Goal: Task Accomplishment & Management: Use online tool/utility

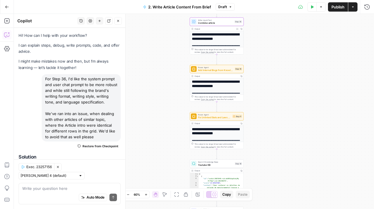
scroll to position [0, 171]
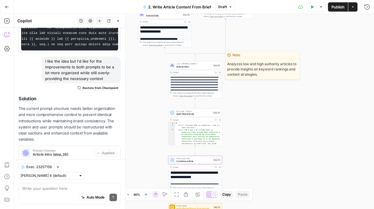
click at [203, 68] on div "LLM · Claude Sonnet 4 Article Intro Step 36 Copy step Delete step Edit Note Test" at bounding box center [195, 65] width 54 height 8
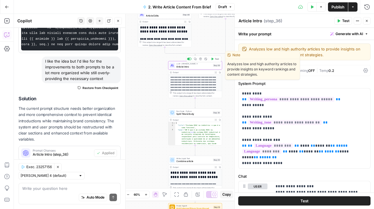
click at [215, 59] on span "Test" at bounding box center [217, 58] width 4 height 3
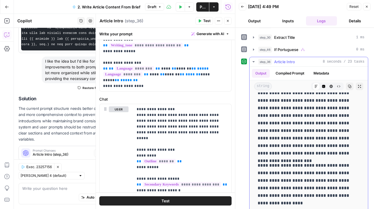
scroll to position [16, 0]
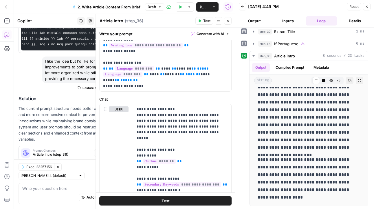
click at [369, 6] on icon "button" at bounding box center [366, 6] width 3 height 3
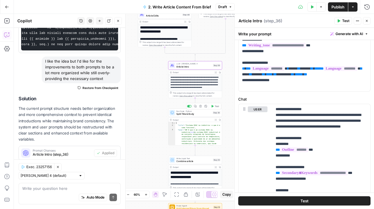
click at [197, 114] on span "Split Title & Body" at bounding box center [193, 113] width 35 height 3
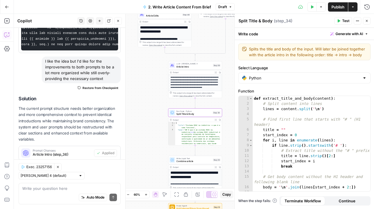
click at [343, 21] on span "Test" at bounding box center [345, 20] width 7 height 5
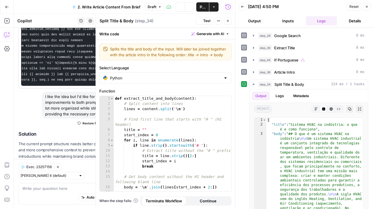
scroll to position [227, 0]
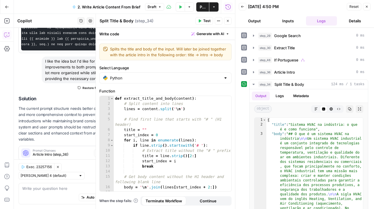
click at [367, 7] on icon "button" at bounding box center [366, 6] width 3 height 3
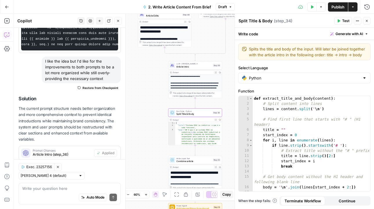
scroll to position [54, 0]
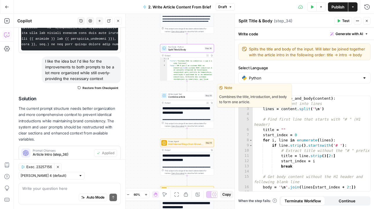
click at [196, 96] on span "Combine article" at bounding box center [185, 96] width 35 height 3
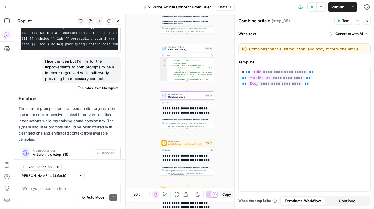
click at [345, 21] on span "Test" at bounding box center [345, 20] width 7 height 5
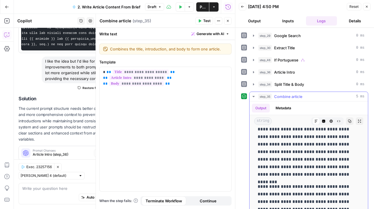
scroll to position [865, 0]
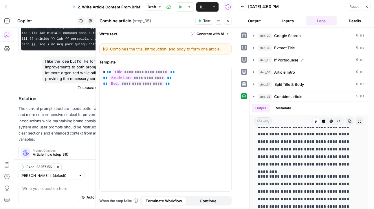
click at [227, 22] on icon "button" at bounding box center [227, 20] width 3 height 3
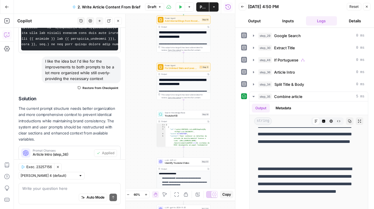
click at [192, 22] on span "Add Internal Blogs from Knowledge Base - Fork" at bounding box center [182, 20] width 35 height 3
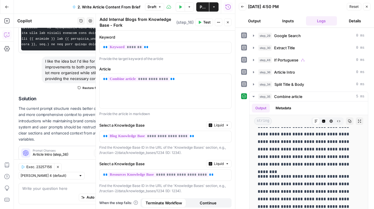
click at [199, 23] on icon "button" at bounding box center [199, 22] width 3 height 3
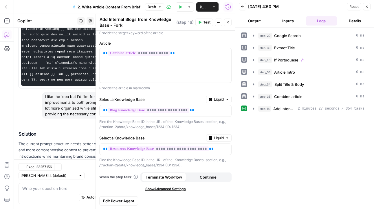
scroll to position [227, 0]
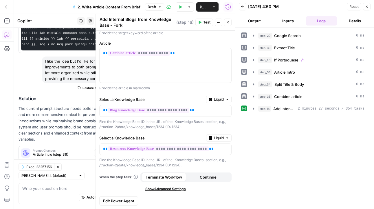
click at [369, 4] on button "Close" at bounding box center [367, 7] width 8 height 8
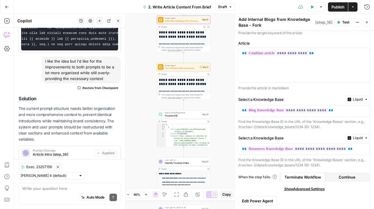
click at [203, 26] on icon "button" at bounding box center [203, 26] width 1 height 1
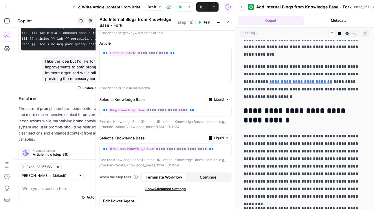
scroll to position [167, 0]
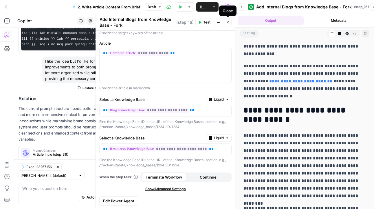
click at [229, 22] on icon "button" at bounding box center [227, 22] width 3 height 3
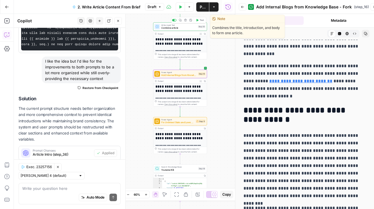
click at [189, 28] on span "Combine article" at bounding box center [178, 27] width 35 height 3
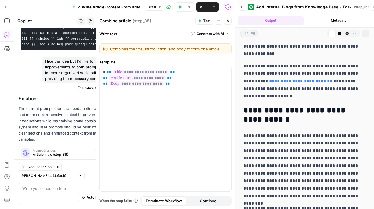
click at [228, 23] on button "Close" at bounding box center [228, 21] width 8 height 8
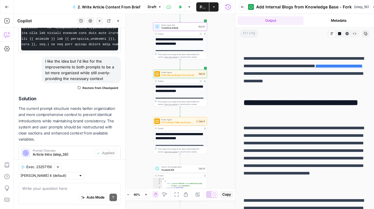
click at [201, 33] on icon "button" at bounding box center [201, 34] width 2 height 2
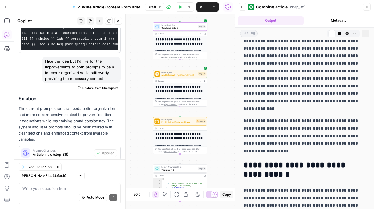
scroll to position [113, 0]
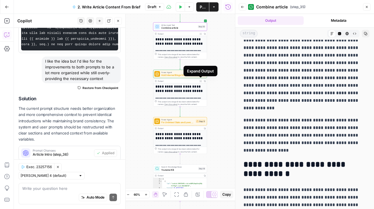
click at [201, 80] on icon "button" at bounding box center [200, 80] width 1 height 1
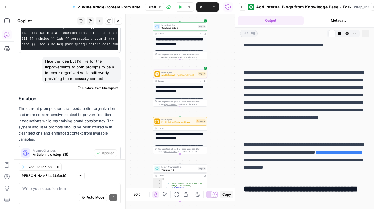
scroll to position [87, 0]
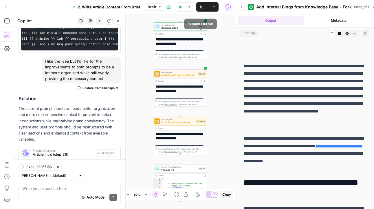
click at [200, 34] on icon "button" at bounding box center [201, 34] width 2 height 2
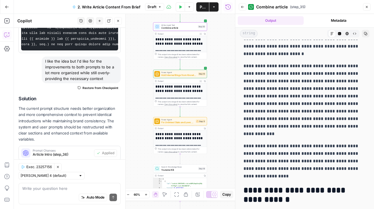
scroll to position [81, 0]
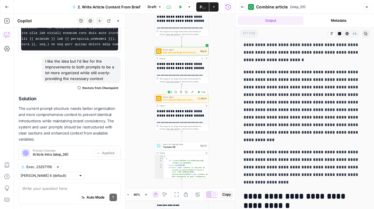
click at [200, 91] on button "Test" at bounding box center [201, 92] width 11 height 5
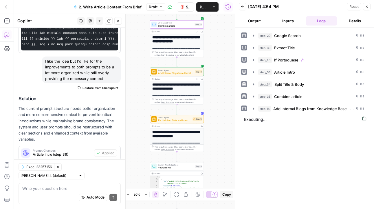
click at [198, 32] on icon "button" at bounding box center [198, 32] width 2 height 2
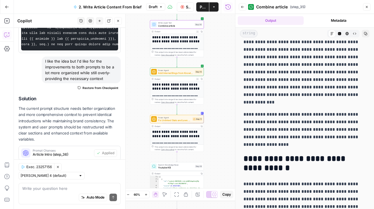
scroll to position [125, 0]
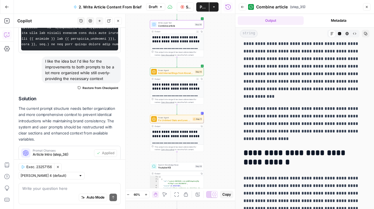
click at [198, 79] on icon "button" at bounding box center [198, 79] width 2 height 2
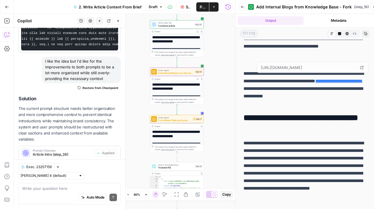
scroll to position [152, 0]
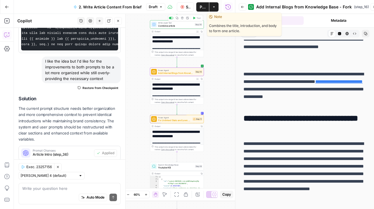
click at [176, 25] on span "Combine article" at bounding box center [175, 25] width 35 height 3
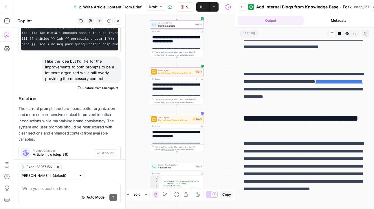
click at [190, 25] on span "Combine article" at bounding box center [175, 25] width 35 height 3
click at [198, 32] on icon "button" at bounding box center [197, 31] width 1 height 1
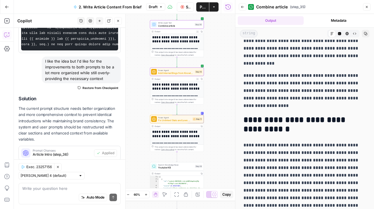
scroll to position [149, 0]
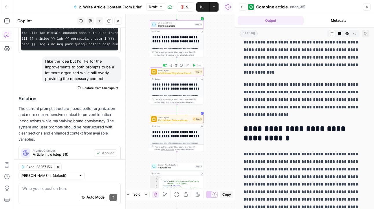
click at [182, 73] on span "Add Internal Blogs from Knowledge Base - Fork" at bounding box center [175, 72] width 35 height 3
click at [185, 76] on div "**********" at bounding box center [177, 86] width 54 height 37
click at [365, 6] on button "Close" at bounding box center [367, 7] width 8 height 8
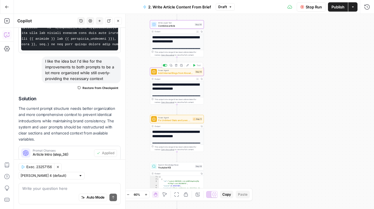
click at [169, 75] on div "Power Agent Add Internal Blogs from Knowledge Base - Fork Step 16 Copy step Del…" at bounding box center [177, 72] width 54 height 8
click at [178, 72] on span "Add Internal Blogs from Knowledge Base - Fork" at bounding box center [175, 72] width 35 height 3
click at [182, 122] on span "Fix Unlinked Stats and Laws - Fork" at bounding box center [174, 119] width 33 height 3
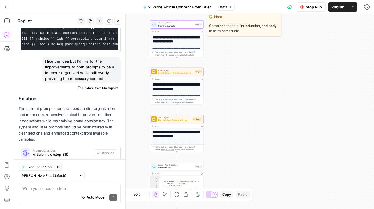
click at [187, 25] on span "Combine article" at bounding box center [175, 25] width 35 height 3
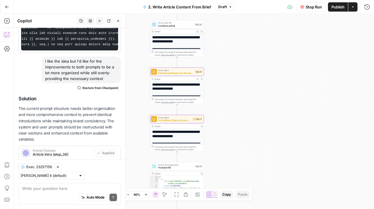
click at [197, 31] on icon "button" at bounding box center [197, 31] width 1 height 1
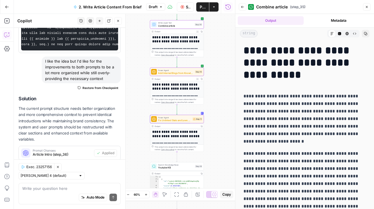
click at [368, 5] on icon "button" at bounding box center [366, 6] width 3 height 3
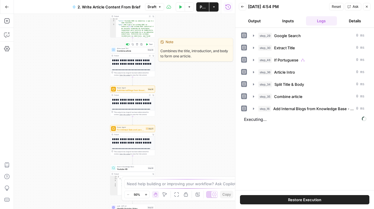
click at [143, 52] on div "Write Liquid Text Combine article Step 35 Copy step Delete step Edit Note Test" at bounding box center [132, 49] width 45 height 7
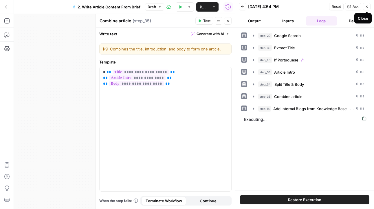
click at [366, 6] on icon "button" at bounding box center [366, 6] width 3 height 3
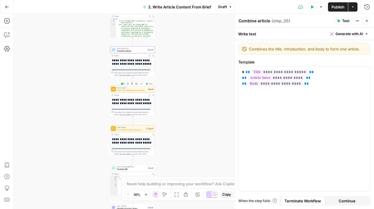
click at [136, 91] on span "Add Internal Blogs from Knowledge Base - Fork" at bounding box center [132, 90] width 30 height 3
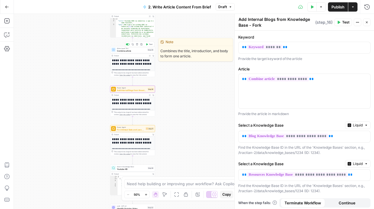
click at [129, 51] on span "Combine article" at bounding box center [131, 50] width 29 height 3
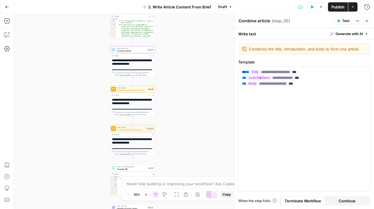
click at [255, 21] on textarea "Combine article" at bounding box center [255, 21] width 32 height 6
type textarea "Combine Article Sections"
click at [287, 36] on div "Write text Generate with AI" at bounding box center [304, 34] width 139 height 12
click at [133, 90] on span "Add Internal Blogs from Knowledge Base - Fork" at bounding box center [132, 90] width 30 height 3
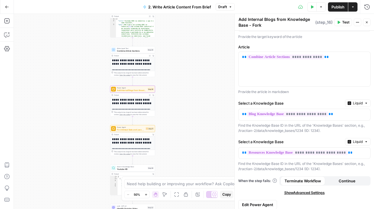
scroll to position [26, 0]
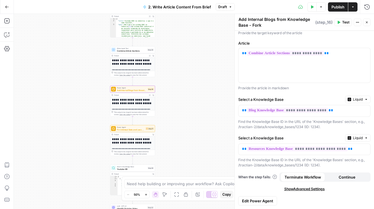
click at [366, 18] on div "Add Internal Blogs from Knowledge Base - Fork Add Internal Blogs from Knowledge…" at bounding box center [304, 22] width 132 height 12
click at [366, 19] on button "Close" at bounding box center [367, 23] width 8 height 8
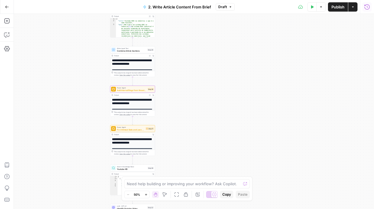
click at [369, 8] on icon "button" at bounding box center [367, 7] width 6 height 6
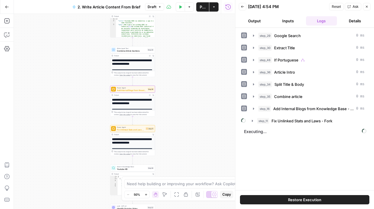
click at [369, 5] on icon "button" at bounding box center [366, 6] width 3 height 3
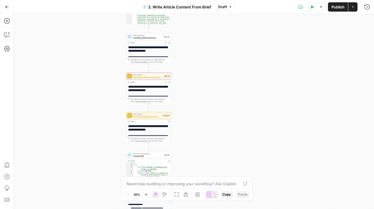
click at [145, 195] on icon "button" at bounding box center [146, 194] width 3 height 3
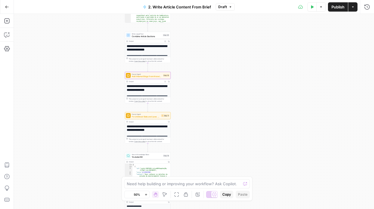
click at [145, 195] on icon "button" at bounding box center [146, 194] width 3 height 3
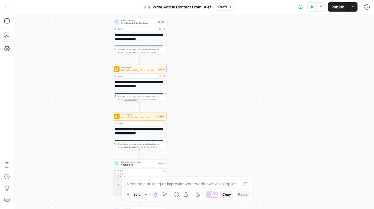
click at [145, 195] on icon "button" at bounding box center [146, 194] width 3 height 3
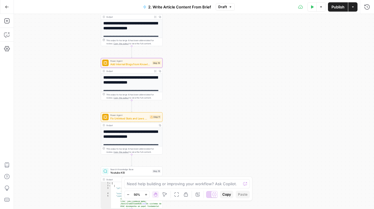
click at [145, 195] on icon "button" at bounding box center [146, 194] width 3 height 3
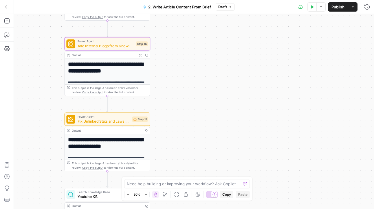
drag, startPoint x: 145, startPoint y: 195, endPoint x: 219, endPoint y: 150, distance: 86.6
click at [216, 152] on body "Tractian New Home Browse Insights Opportunities Your Data Recent Grids Articles…" at bounding box center [187, 104] width 374 height 209
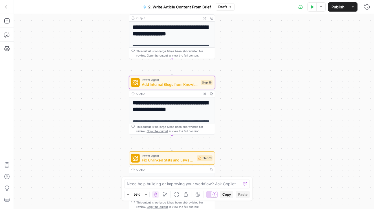
click at [203, 92] on button "Expand Output" at bounding box center [205, 93] width 7 height 7
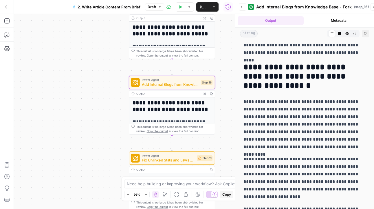
scroll to position [503, 0]
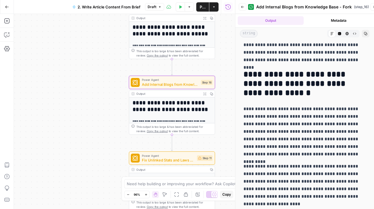
click at [205, 19] on icon "button" at bounding box center [204, 18] width 3 height 3
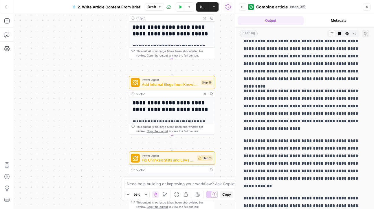
scroll to position [581, 0]
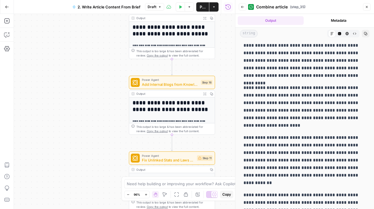
click at [370, 9] on button "Close" at bounding box center [367, 7] width 8 height 8
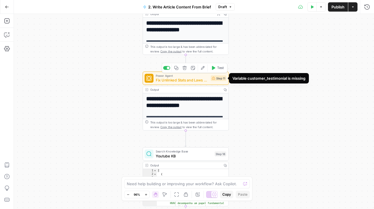
click at [189, 82] on span "Fix Unlinked Stats and Laws - Fork" at bounding box center [182, 80] width 53 height 6
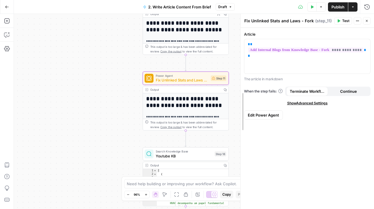
drag, startPoint x: 236, startPoint y: 66, endPoint x: 241, endPoint y: 57, distance: 10.8
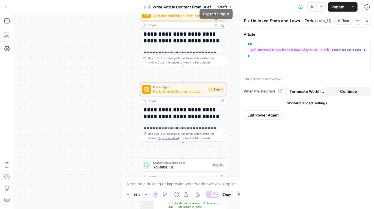
click at [216, 24] on icon "button" at bounding box center [216, 25] width 3 height 3
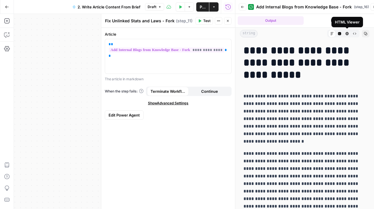
click at [342, 33] on button "Code Editor" at bounding box center [340, 34] width 8 height 8
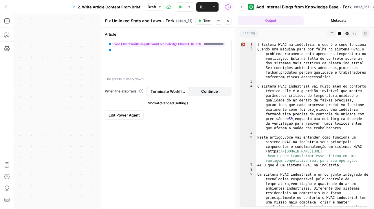
click at [374, 7] on icon "button" at bounding box center [375, 7] width 2 height 2
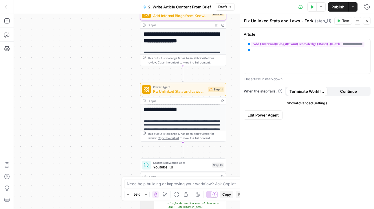
scroll to position [0, 0]
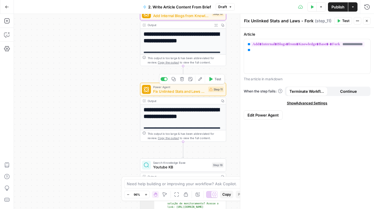
click at [214, 80] on button "Test" at bounding box center [214, 78] width 17 height 7
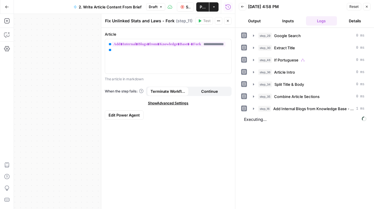
click at [227, 19] on icon "button" at bounding box center [227, 20] width 3 height 3
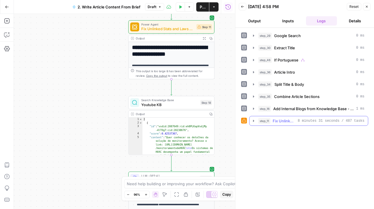
click at [251, 121] on icon "button" at bounding box center [253, 120] width 5 height 5
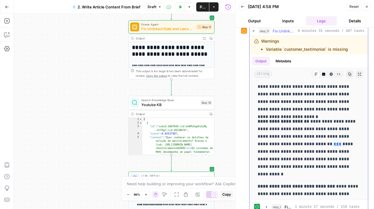
scroll to position [1268, 0]
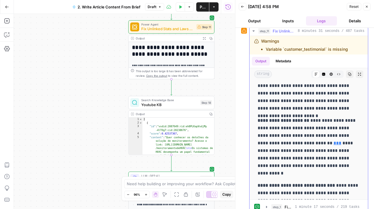
click at [334, 143] on link "***" at bounding box center [338, 143] width 8 height 4
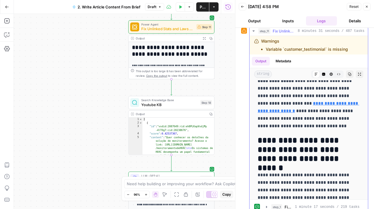
scroll to position [1991, 0]
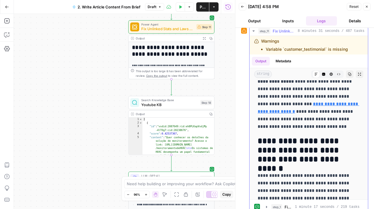
click at [347, 105] on link "**********" at bounding box center [309, 108] width 102 height 12
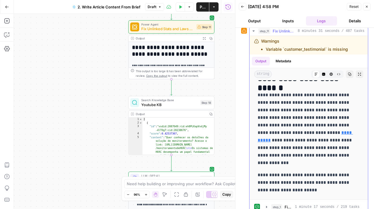
scroll to position [2080, 0]
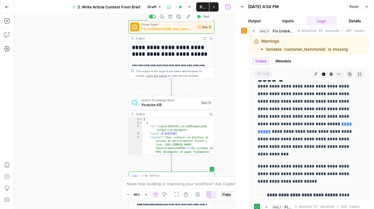
click at [186, 32] on div "Power Agent Fix Unlinked Stats and Laws - Fork Step 11 Copy step Delete step Ad…" at bounding box center [171, 26] width 86 height 13
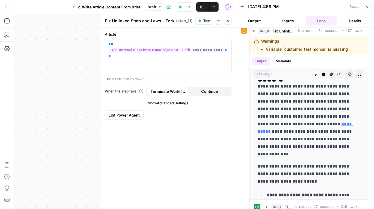
click at [148, 20] on textarea "Fix Unlinked Stats and Laws - Fork" at bounding box center [140, 21] width 70 height 6
type textarea "Fix Unlinked Stats & Laws - Fork"
click at [151, 133] on div "**********" at bounding box center [168, 118] width 134 height 181
click at [230, 21] on button "Close" at bounding box center [228, 21] width 8 height 8
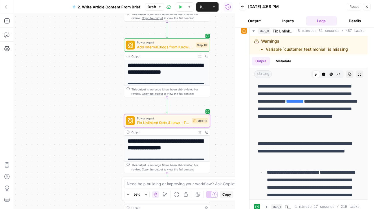
click at [182, 48] on span "Add Internal Blogs from Knowledge Base - Fork" at bounding box center [165, 47] width 57 height 6
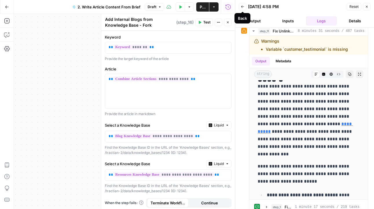
click at [243, 7] on icon "button" at bounding box center [242, 6] width 3 height 3
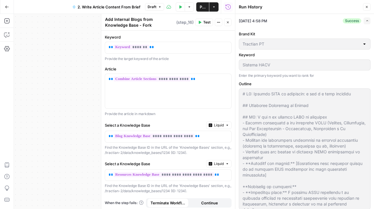
click at [369, 9] on button "Close" at bounding box center [367, 7] width 8 height 8
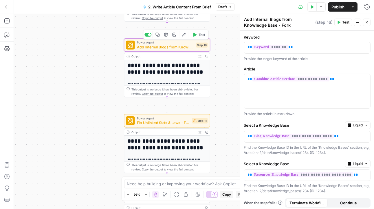
click at [175, 36] on icon "button" at bounding box center [174, 35] width 4 height 4
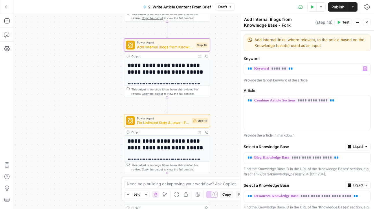
type textarea "Add internal links, where relevant, to the article based on the Knowledge base(…"
click at [308, 73] on div "** ******* **" at bounding box center [307, 68] width 126 height 11
click at [367, 18] on div "Add Internal Blogs from Knowledge Base - Fork Add Internal Blogs from Knowledge…" at bounding box center [307, 22] width 127 height 12
click at [367, 21] on icon "button" at bounding box center [366, 22] width 3 height 3
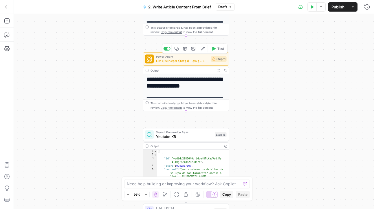
click at [193, 62] on span "Fix Unlinked Stats & Laws - Fork" at bounding box center [182, 61] width 53 height 6
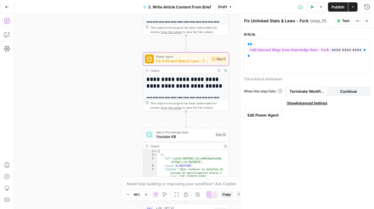
click at [9, 18] on icon "button" at bounding box center [7, 21] width 6 height 6
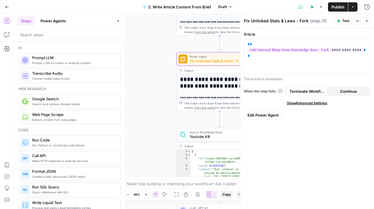
click at [49, 19] on button "Power Agents" at bounding box center [53, 20] width 32 height 9
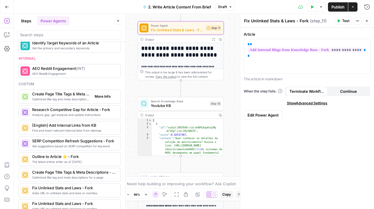
scroll to position [449, 0]
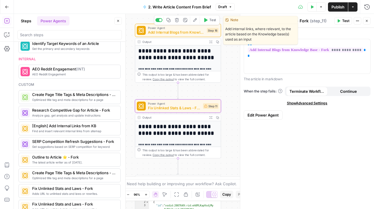
click at [191, 31] on span "Add Internal Blogs from Knowledge Base - Fork" at bounding box center [176, 33] width 57 height 6
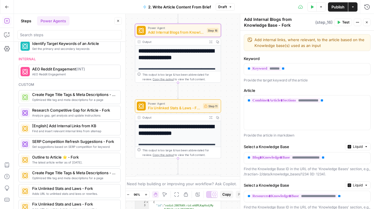
click at [279, 22] on textarea "Add Internal Blogs from Knowledge Base - Fork" at bounding box center [279, 23] width 70 height 12
type textarea "Add Internal Blogs References from Knowledge Base - Fork"
click at [318, 44] on textarea "Add internal links, where relevant, to the article based on the Knowledge base(…" at bounding box center [311, 43] width 112 height 12
click at [369, 23] on button "Close" at bounding box center [367, 23] width 8 height 8
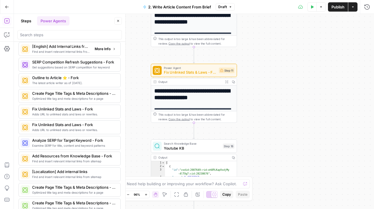
scroll to position [528, 0]
click at [180, 145] on span "Youtube KB" at bounding box center [192, 148] width 57 height 6
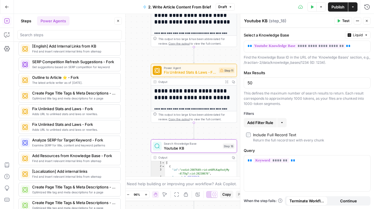
click at [196, 72] on span "Fix Unlinked Stats & Laws - Fork" at bounding box center [190, 73] width 53 height 6
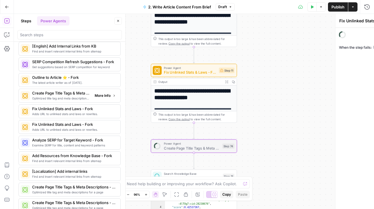
type textarea "Create Page Title Tags & Meta Descriptions - Fork"
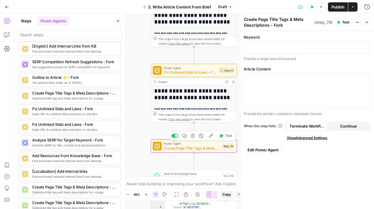
click at [192, 136] on icon "button" at bounding box center [193, 136] width 4 height 4
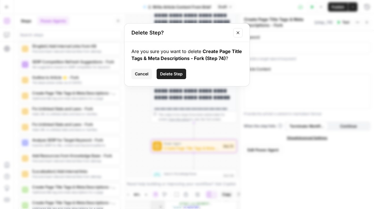
click at [176, 73] on span "Delete Step" at bounding box center [171, 74] width 23 height 6
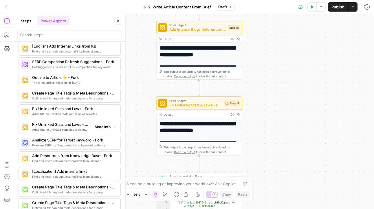
click at [106, 127] on span "More Info" at bounding box center [103, 126] width 16 height 5
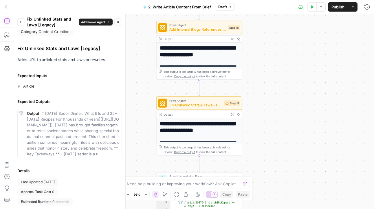
scroll to position [0, 0]
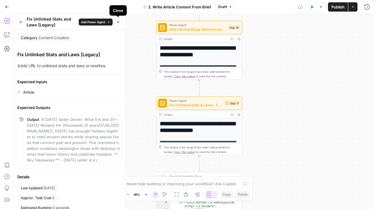
click at [120, 24] on button "Close" at bounding box center [118, 22] width 8 height 8
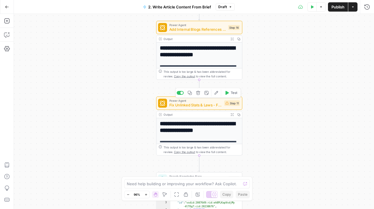
click at [207, 94] on icon "button" at bounding box center [207, 93] width 4 height 4
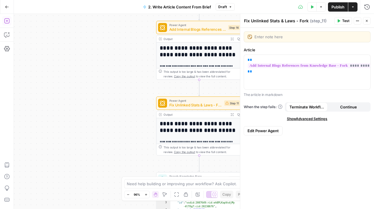
click at [5, 19] on icon "button" at bounding box center [6, 20] width 5 height 5
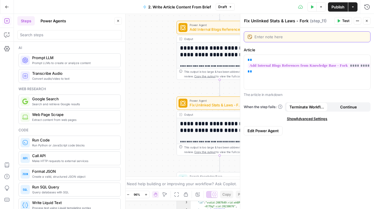
click at [292, 34] on textarea at bounding box center [311, 37] width 112 height 6
click at [55, 23] on button "Power Agents" at bounding box center [53, 20] width 32 height 9
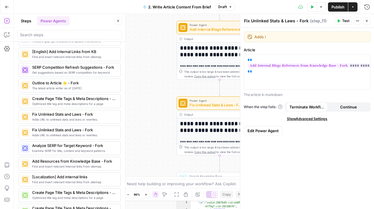
scroll to position [522, 0]
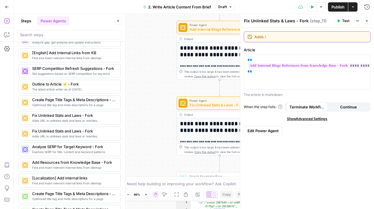
click at [271, 35] on textarea "Adds i" at bounding box center [311, 37] width 112 height 6
type textarea "Adds a hyperlink to stats or laws to increase credibility."
click at [366, 20] on icon "button" at bounding box center [367, 21] width 2 height 2
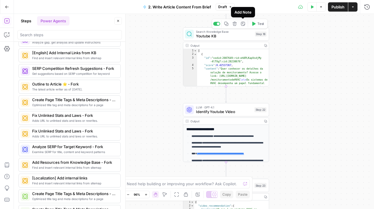
click at [244, 25] on icon "button" at bounding box center [243, 24] width 4 height 4
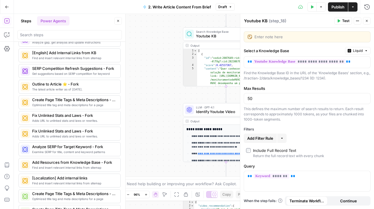
type textarea "B"
type textarea "Grabbing YouTube vdi"
click at [254, 22] on textarea "Youtube KB" at bounding box center [255, 21] width 23 height 6
type textarea "YouTube Knowledge Base"
click at [300, 38] on textarea "Grabbing YouTube vdi" at bounding box center [311, 37] width 112 height 6
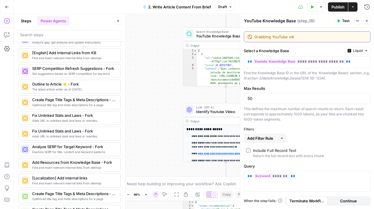
type textarea "Grabbing YouTube vd"
type textarea "Grab YouTube video"
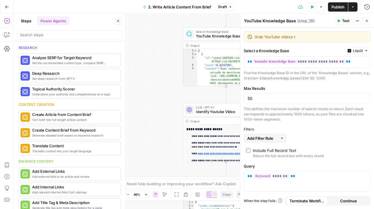
scroll to position [522, 0]
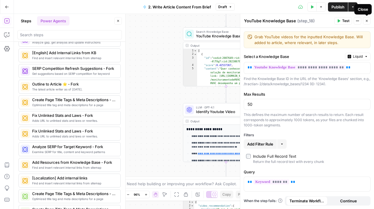
type textarea "Grab YouTube videos for the inputted Knowledge Base. Will added to article, whe…"
click at [369, 21] on button "Close" at bounding box center [367, 21] width 8 height 8
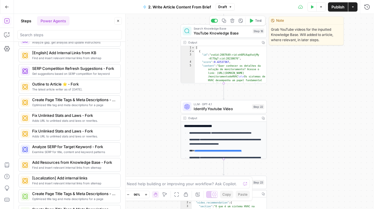
click at [230, 34] on span "YouTube Knowledge Base" at bounding box center [222, 33] width 57 height 6
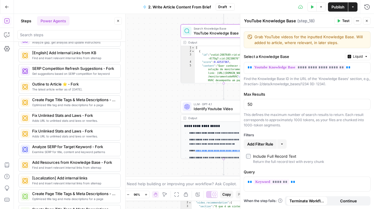
click at [342, 20] on button "Test" at bounding box center [344, 21] width 18 height 8
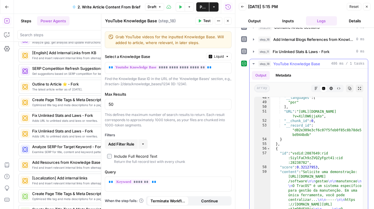
scroll to position [545, 0]
click at [230, 21] on button "Close" at bounding box center [228, 21] width 8 height 8
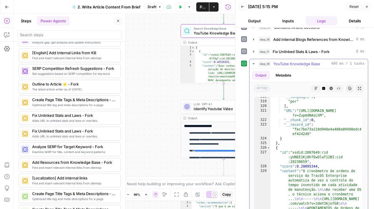
scroll to position [3407, 0]
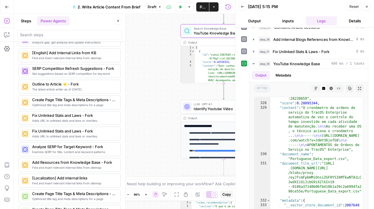
click at [366, 8] on icon "button" at bounding box center [366, 6] width 3 height 3
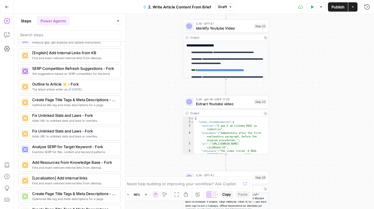
click at [240, 27] on span "Identify Youtube Video" at bounding box center [224, 28] width 56 height 6
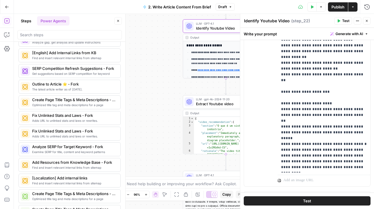
scroll to position [202, 0]
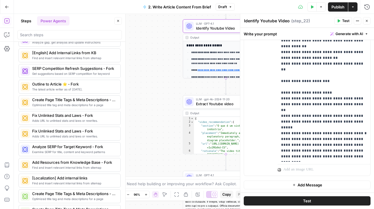
click at [340, 19] on icon "button" at bounding box center [338, 20] width 3 height 3
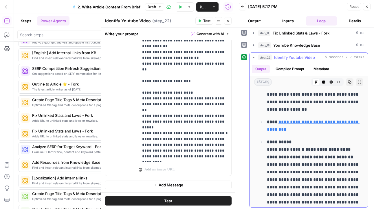
scroll to position [53, 0]
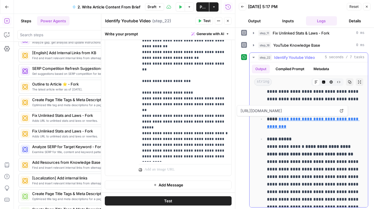
click at [318, 118] on link "**********" at bounding box center [313, 123] width 93 height 12
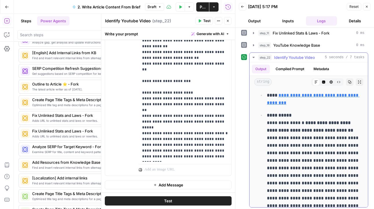
scroll to position [79, 0]
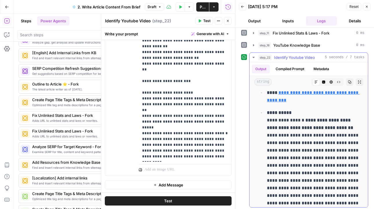
click at [323, 91] on link "**********" at bounding box center [313, 96] width 93 height 12
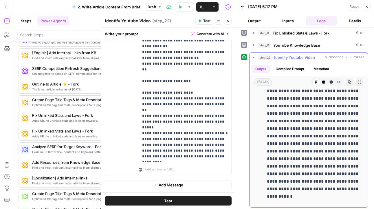
scroll to position [89, 0]
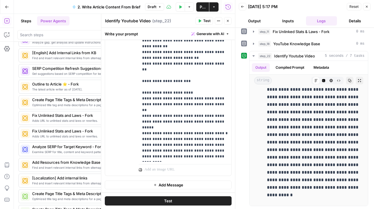
click at [366, 9] on button "Close" at bounding box center [367, 7] width 8 height 8
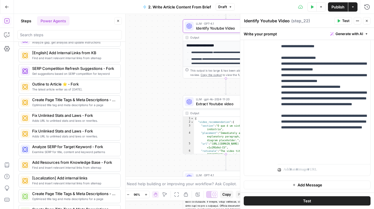
click at [367, 20] on icon "button" at bounding box center [366, 20] width 3 height 3
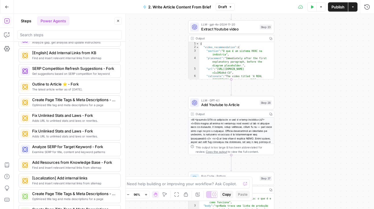
click at [247, 33] on div "LLM · gpt-4o-2024-11-20 Extract Youtube video Step 23" at bounding box center [231, 26] width 86 height 13
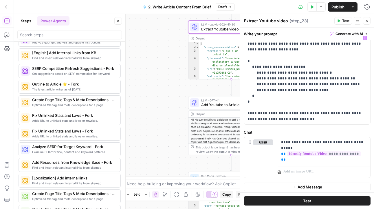
scroll to position [72, 0]
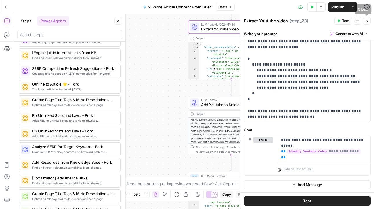
click at [367, 20] on icon "button" at bounding box center [366, 20] width 3 height 3
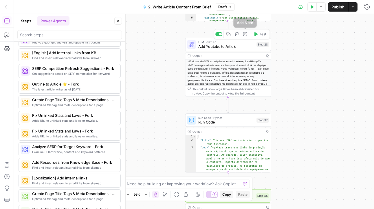
click at [247, 33] on icon "button" at bounding box center [245, 34] width 4 height 4
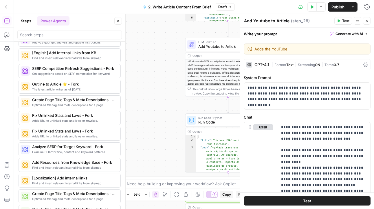
click at [264, 52] on textarea "Adds the YouTube" at bounding box center [311, 49] width 112 height 6
click at [293, 50] on textarea "Adds any relevant the YouTube" at bounding box center [311, 49] width 112 height 6
click at [312, 53] on div "Adds any relevant YouTube Adds any relevant YouTube" at bounding box center [307, 48] width 127 height 11
click at [312, 45] on div "Adds any relevant YouTube Adds any relevant YouTube" at bounding box center [307, 48] width 127 height 11
click at [307, 48] on textarea "Adds any relevant YouTube" at bounding box center [311, 49] width 112 height 6
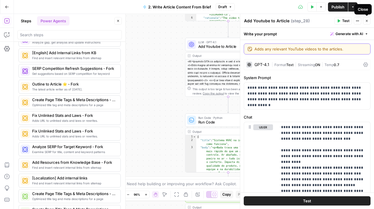
type textarea "Adds any relevant YouTube videos to the articles."
click at [366, 19] on icon "button" at bounding box center [366, 20] width 3 height 3
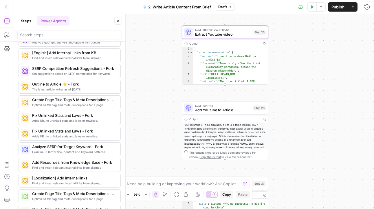
click at [245, 36] on span "Extract Youtube video" at bounding box center [223, 34] width 56 height 6
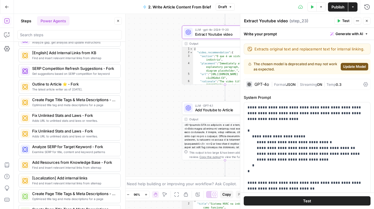
click at [340, 23] on button "Test" at bounding box center [344, 21] width 18 height 8
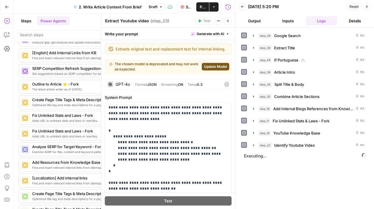
click at [128, 22] on textarea "Extract Youtube video" at bounding box center [127, 21] width 44 height 6
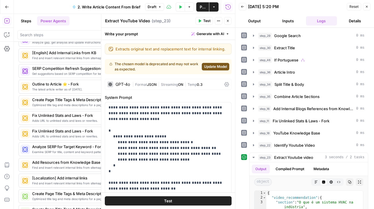
type textarea "Extract YouTube Video"
click at [228, 20] on icon "button" at bounding box center [228, 21] width 2 height 2
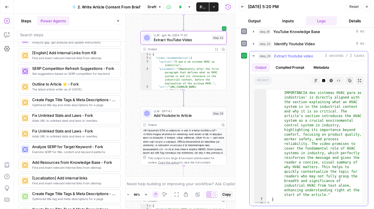
scroll to position [58, 0]
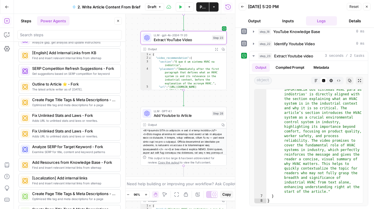
click at [368, 6] on icon "button" at bounding box center [366, 6] width 3 height 3
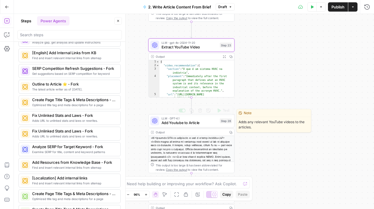
click at [192, 125] on span "Add Youtube to Article" at bounding box center [190, 123] width 56 height 6
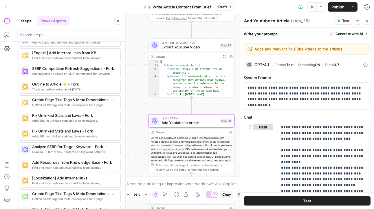
click at [263, 22] on textarea "Add Youtube to Article" at bounding box center [266, 21] width 45 height 6
type textarea "Add YouTube to Article"
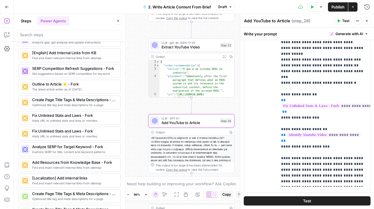
scroll to position [191, 0]
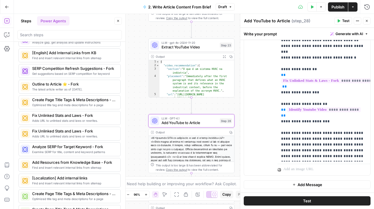
click at [341, 21] on button "Test" at bounding box center [344, 21] width 18 height 8
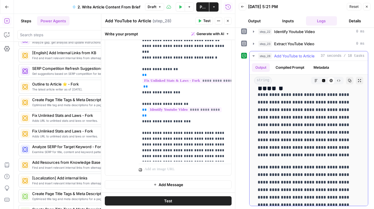
scroll to position [866, 0]
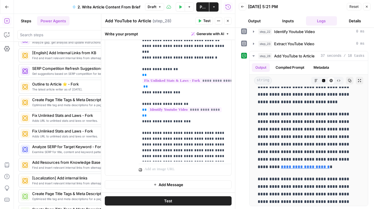
click at [368, 8] on icon "button" at bounding box center [366, 6] width 3 height 3
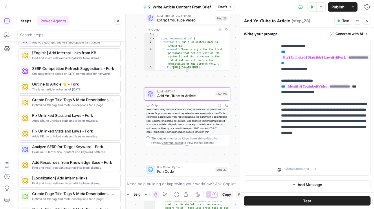
scroll to position [39, 0]
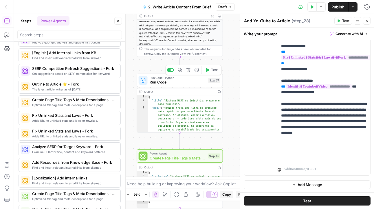
click at [182, 81] on span "Run Code" at bounding box center [178, 82] width 56 height 6
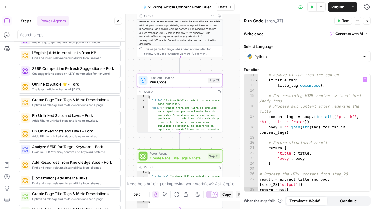
scroll to position [61, 0]
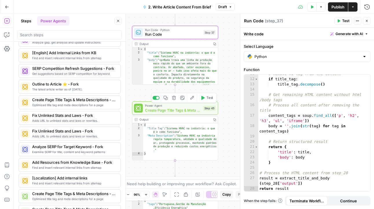
click at [180, 112] on span "Create Page Title Tags & Meta Descriptions - Fork" at bounding box center [173, 110] width 56 height 6
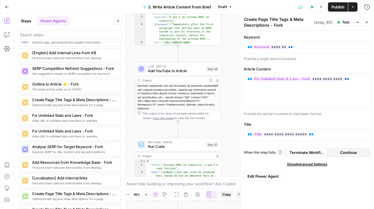
click at [212, 80] on span "Expand Output" at bounding box center [212, 80] width 0 height 0
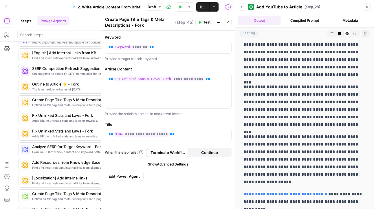
scroll to position [4145, 0]
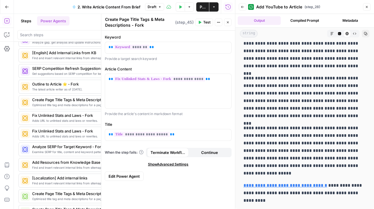
click at [366, 7] on icon "button" at bounding box center [366, 6] width 3 height 3
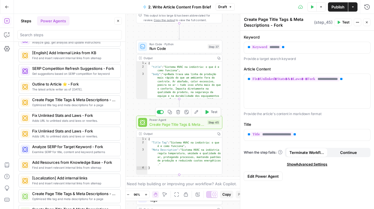
click at [201, 125] on span "Create Page Title Tags & Meta Descriptions - Fork" at bounding box center [177, 124] width 56 height 6
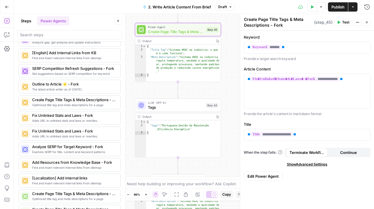
click at [339, 23] on icon "button" at bounding box center [339, 22] width 3 height 3
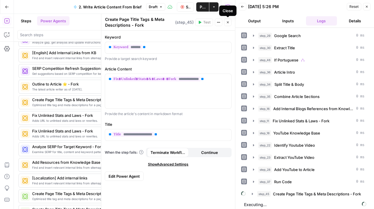
click at [229, 24] on button "Close" at bounding box center [228, 23] width 8 height 8
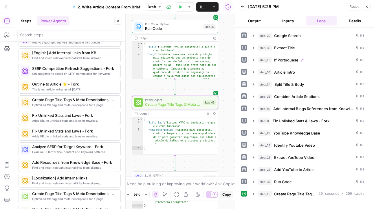
click at [193, 29] on span "Run Code" at bounding box center [173, 29] width 56 height 6
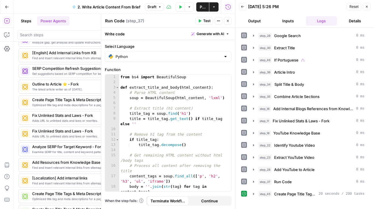
click at [228, 19] on icon "button" at bounding box center [227, 20] width 3 height 3
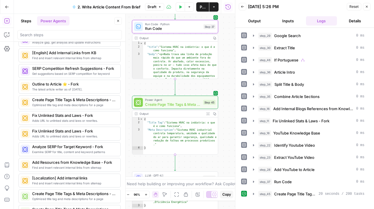
click at [183, 105] on span "Create Page Title Tags & Meta Descriptions - Fork" at bounding box center [173, 104] width 56 height 6
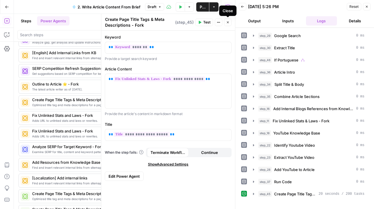
click at [226, 23] on icon "button" at bounding box center [227, 22] width 3 height 3
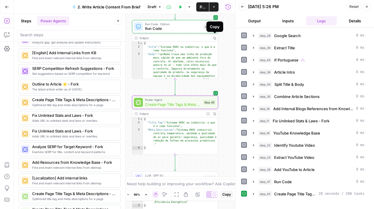
click at [199, 28] on span "Run Code" at bounding box center [173, 29] width 56 height 6
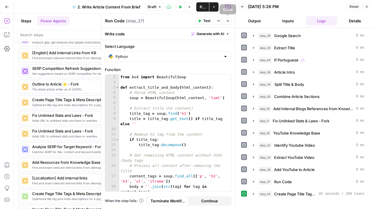
click at [227, 19] on icon "button" at bounding box center [227, 20] width 3 height 3
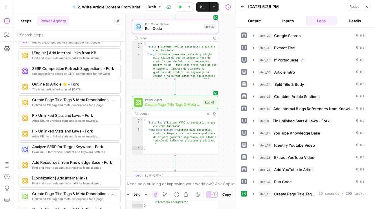
click at [368, 8] on icon "button" at bounding box center [366, 6] width 3 height 3
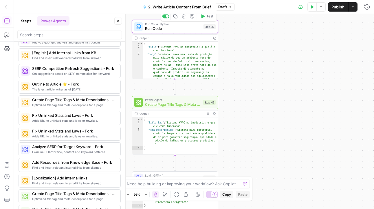
click at [183, 31] on span "Run Code" at bounding box center [173, 29] width 56 height 6
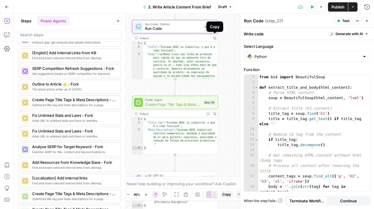
click at [197, 38] on div "Output" at bounding box center [175, 38] width 70 height 4
click at [367, 21] on icon "button" at bounding box center [366, 20] width 3 height 3
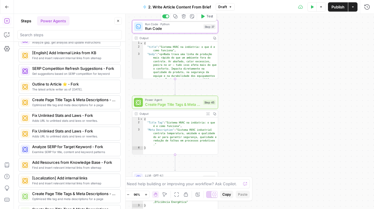
click at [208, 18] on span "Test" at bounding box center [210, 16] width 7 height 5
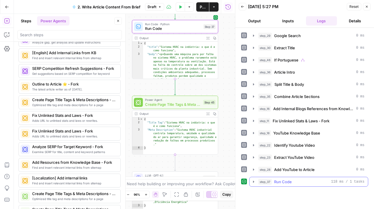
click at [252, 180] on icon "button" at bounding box center [253, 181] width 5 height 5
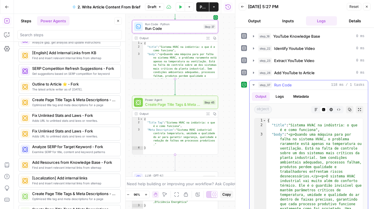
scroll to position [119, 0]
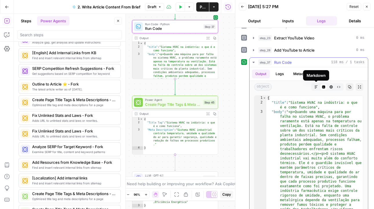
click at [318, 87] on icon "button" at bounding box center [316, 86] width 3 height 3
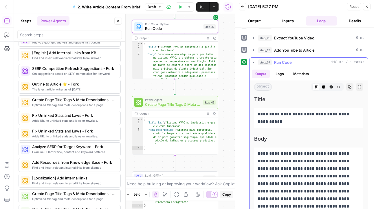
click at [323, 87] on icon "button" at bounding box center [323, 86] width 3 height 3
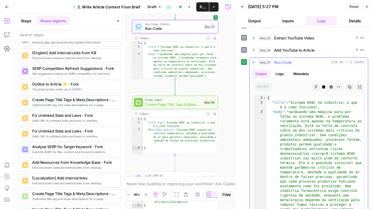
click at [334, 88] on button "HTML Viewer" at bounding box center [332, 87] width 8 height 8
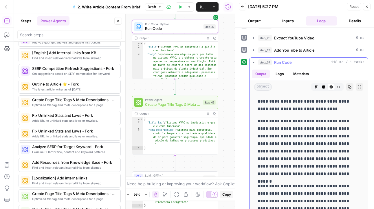
scroll to position [0, 0]
click at [323, 87] on icon "button" at bounding box center [323, 86] width 3 height 3
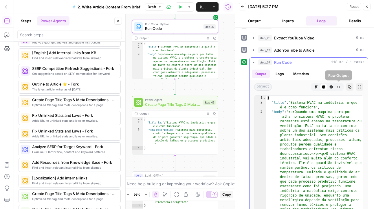
click at [339, 87] on icon "button" at bounding box center [338, 86] width 3 height 3
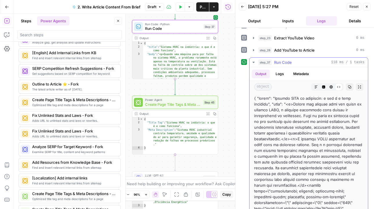
click at [332, 87] on icon "button" at bounding box center [331, 86] width 3 height 3
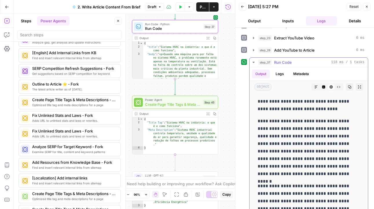
click at [324, 87] on icon "button" at bounding box center [323, 86] width 3 height 3
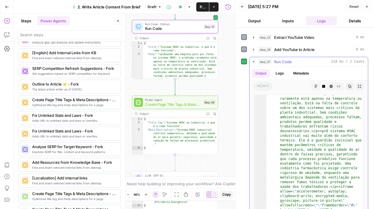
scroll to position [22, 0]
click at [366, 6] on icon "button" at bounding box center [366, 6] width 3 height 3
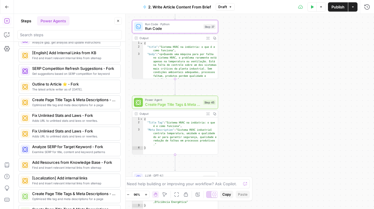
click at [187, 106] on span "Create Page Title Tags & Meta Descriptions - Fork" at bounding box center [173, 104] width 56 height 6
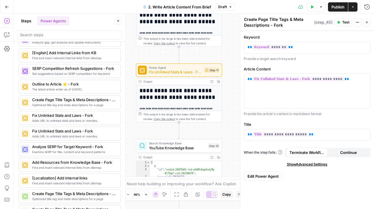
click at [214, 82] on icon "button" at bounding box center [211, 81] width 3 height 3
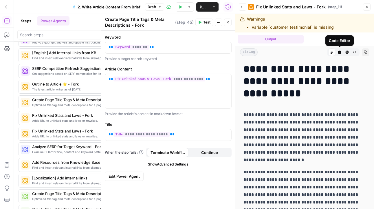
click at [338, 51] on icon "button" at bounding box center [339, 52] width 3 height 3
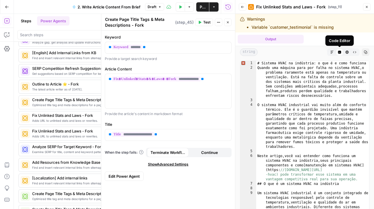
click at [343, 53] on div "Code Editor" at bounding box center [340, 52] width 8 height 8
click at [347, 53] on icon "button" at bounding box center [347, 51] width 3 height 3
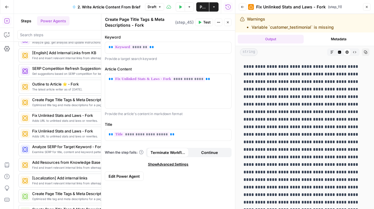
click at [341, 53] on icon "button" at bounding box center [339, 51] width 3 height 3
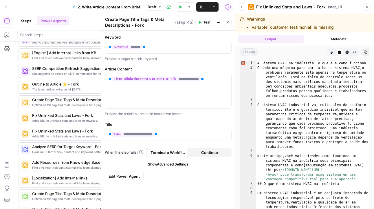
click at [368, 5] on icon "button" at bounding box center [366, 6] width 3 height 3
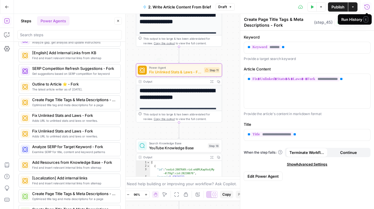
scroll to position [66, 0]
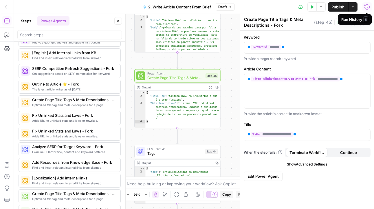
click at [197, 79] on span "Create Page Title Tags & Meta Descriptions - Fork" at bounding box center [175, 78] width 56 height 6
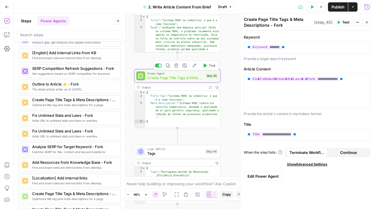
click at [208, 65] on button "Test" at bounding box center [208, 65] width 17 height 7
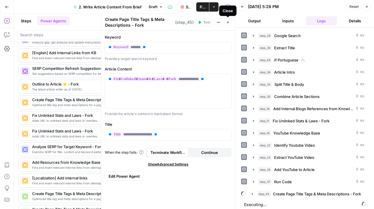
click at [227, 21] on icon "button" at bounding box center [227, 22] width 3 height 3
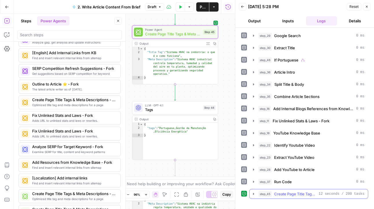
click at [254, 193] on icon "button" at bounding box center [253, 194] width 5 height 5
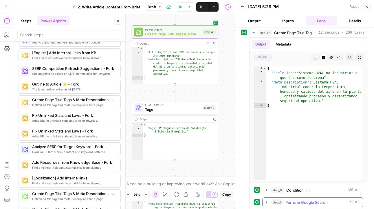
scroll to position [161, 0]
click at [179, 113] on div "LLM · GPT-4.1 Tags Step 44 Copy step Delete step Add Note Test" at bounding box center [175, 107] width 86 height 13
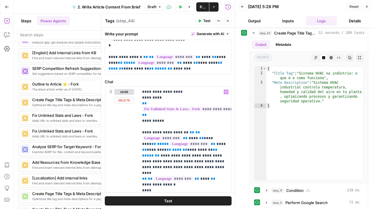
scroll to position [0, 0]
